Goal: Find specific page/section: Find specific page/section

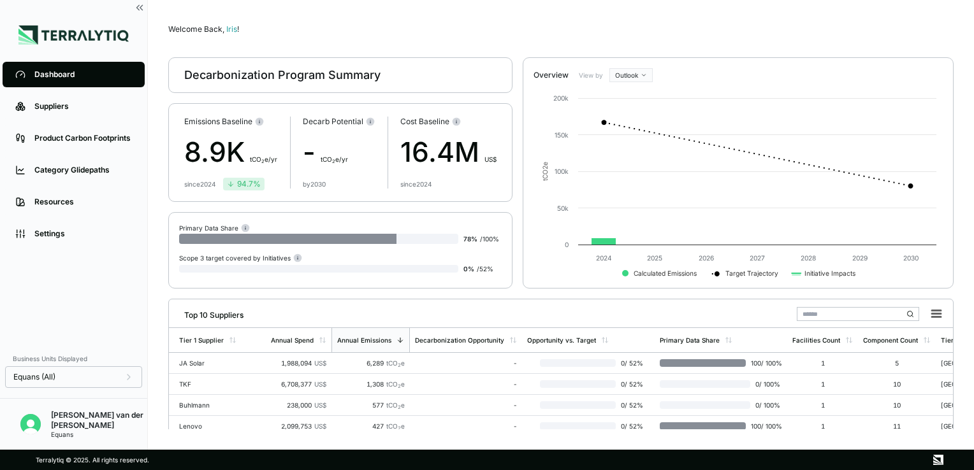
click at [506, 29] on div "Welcome Back, [PERSON_NAME] !" at bounding box center [560, 29] width 785 height 10
click at [513, 24] on div "Welcome Back, [PERSON_NAME] !" at bounding box center [560, 29] width 785 height 10
click at [509, 25] on div "Welcome Back, [PERSON_NAME] !" at bounding box center [560, 29] width 785 height 10
click at [509, 32] on div "Welcome Back, [PERSON_NAME] !" at bounding box center [560, 29] width 785 height 10
click at [518, 143] on div "Decarbonization Program Summary Emissions Baseline 8.9K t CO 2 e/yr since [DATE…" at bounding box center [560, 172] width 785 height 231
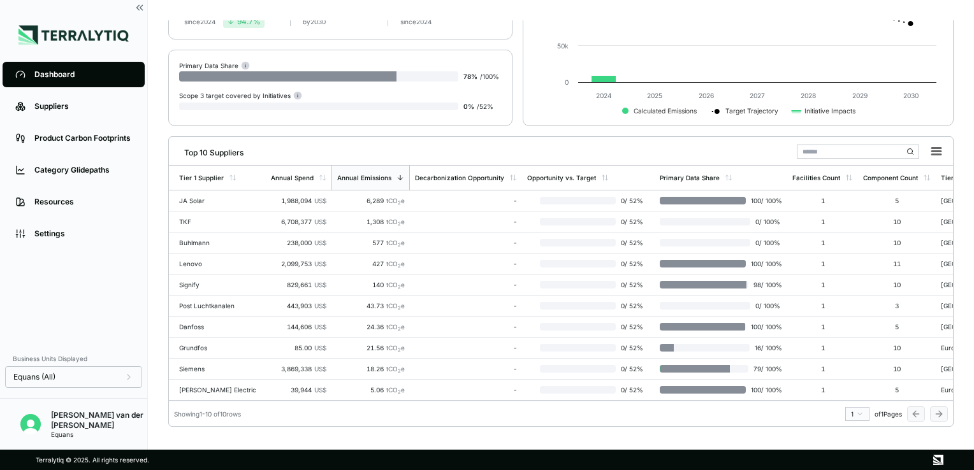
scroll to position [167, 0]
click at [520, 110] on div "Decarbonization Program Summary Emissions Baseline 8.9K t CO 2 e/yr since [DATE…" at bounding box center [560, 10] width 785 height 231
click at [212, 386] on div "[PERSON_NAME] Electric" at bounding box center [220, 390] width 82 height 8
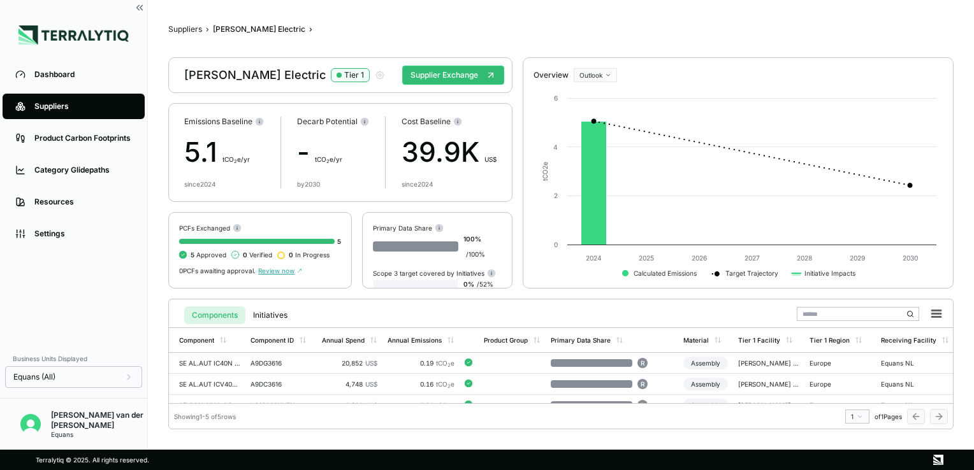
click at [156, 273] on main "Suppliers › [PERSON_NAME] Electric › [PERSON_NAME] Electric Tier 1 Supplier Exc…" at bounding box center [561, 225] width 826 height 450
